Goal: Transaction & Acquisition: Purchase product/service

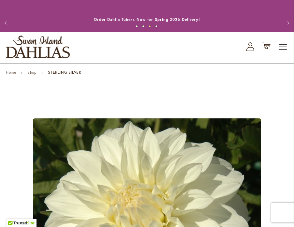
click at [281, 45] on span "Toggle Nav" at bounding box center [284, 46] width 10 height 13
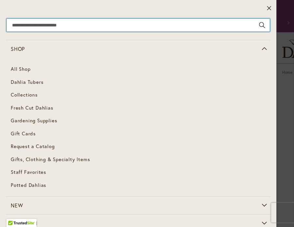
click at [99, 24] on input "Search" at bounding box center [139, 25] width 264 height 13
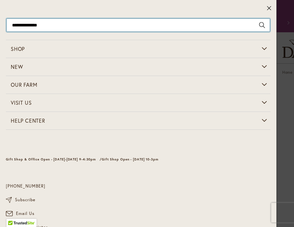
type input "**********"
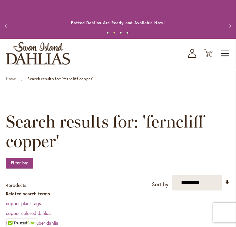
click at [223, 55] on span "Toggle Nav" at bounding box center [225, 53] width 10 height 13
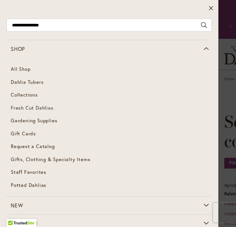
click at [42, 106] on span "Fresh Cut Dahlias" at bounding box center [32, 107] width 43 height 7
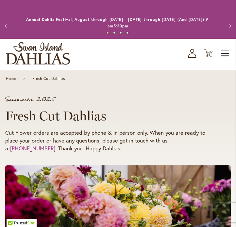
click at [223, 54] on span "Toggle Nav" at bounding box center [225, 53] width 10 height 13
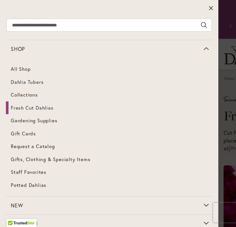
click at [27, 83] on span "Dahlia Tubers" at bounding box center [27, 82] width 33 height 7
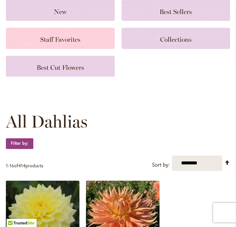
scroll to position [93, 0]
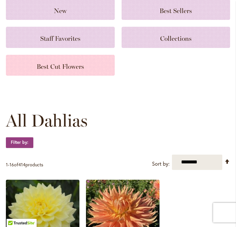
click at [64, 67] on span "Best Cut Flowers" at bounding box center [60, 67] width 47 height 8
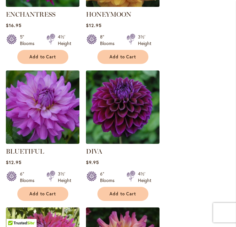
scroll to position [805, 0]
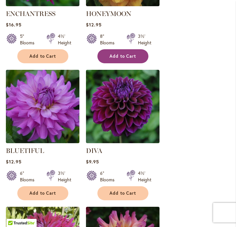
click at [128, 57] on span "Add to Cart" at bounding box center [122, 57] width 27 height 6
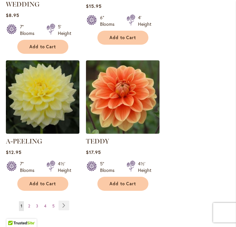
scroll to position [1116, 0]
